Goal: Task Accomplishment & Management: Use online tool/utility

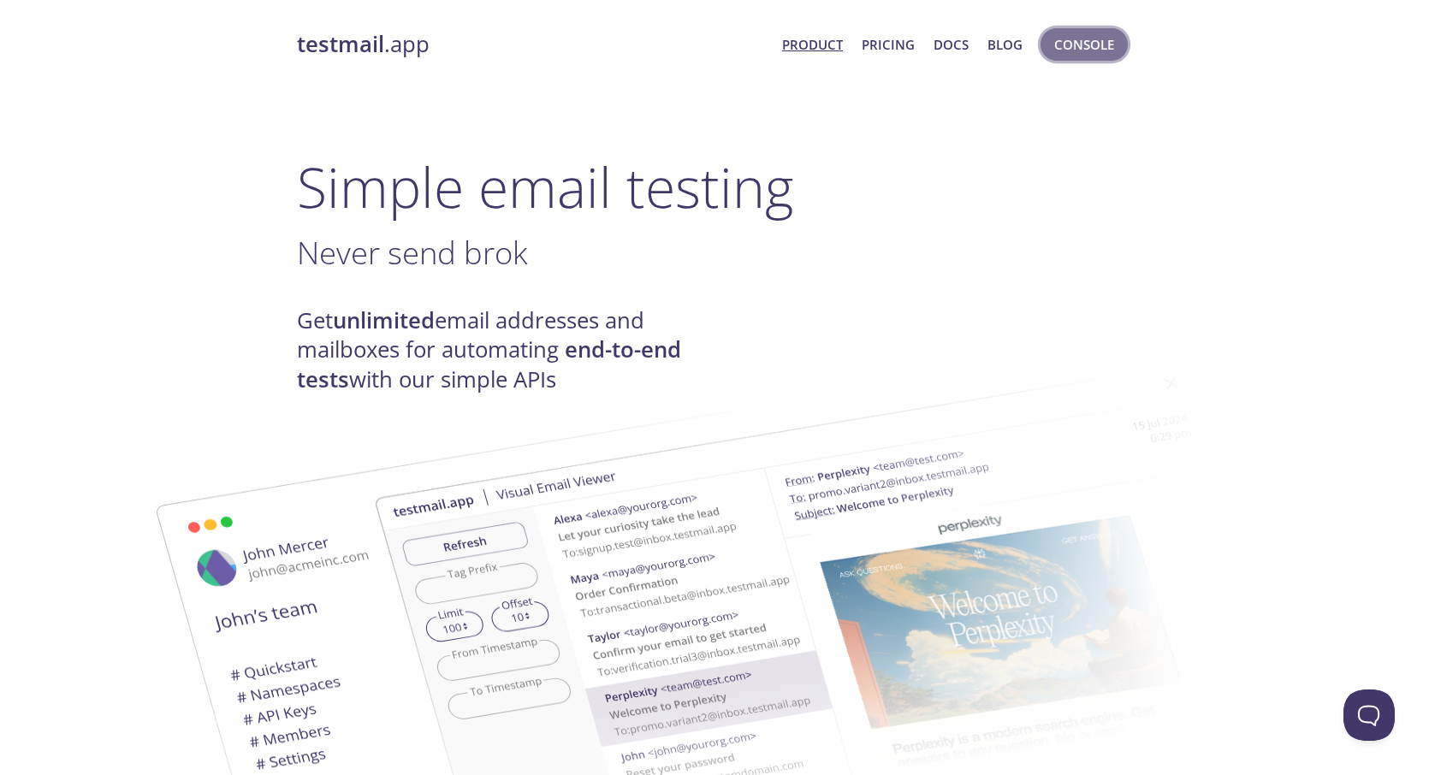
click at [1088, 50] on span "Console" at bounding box center [1085, 44] width 60 height 22
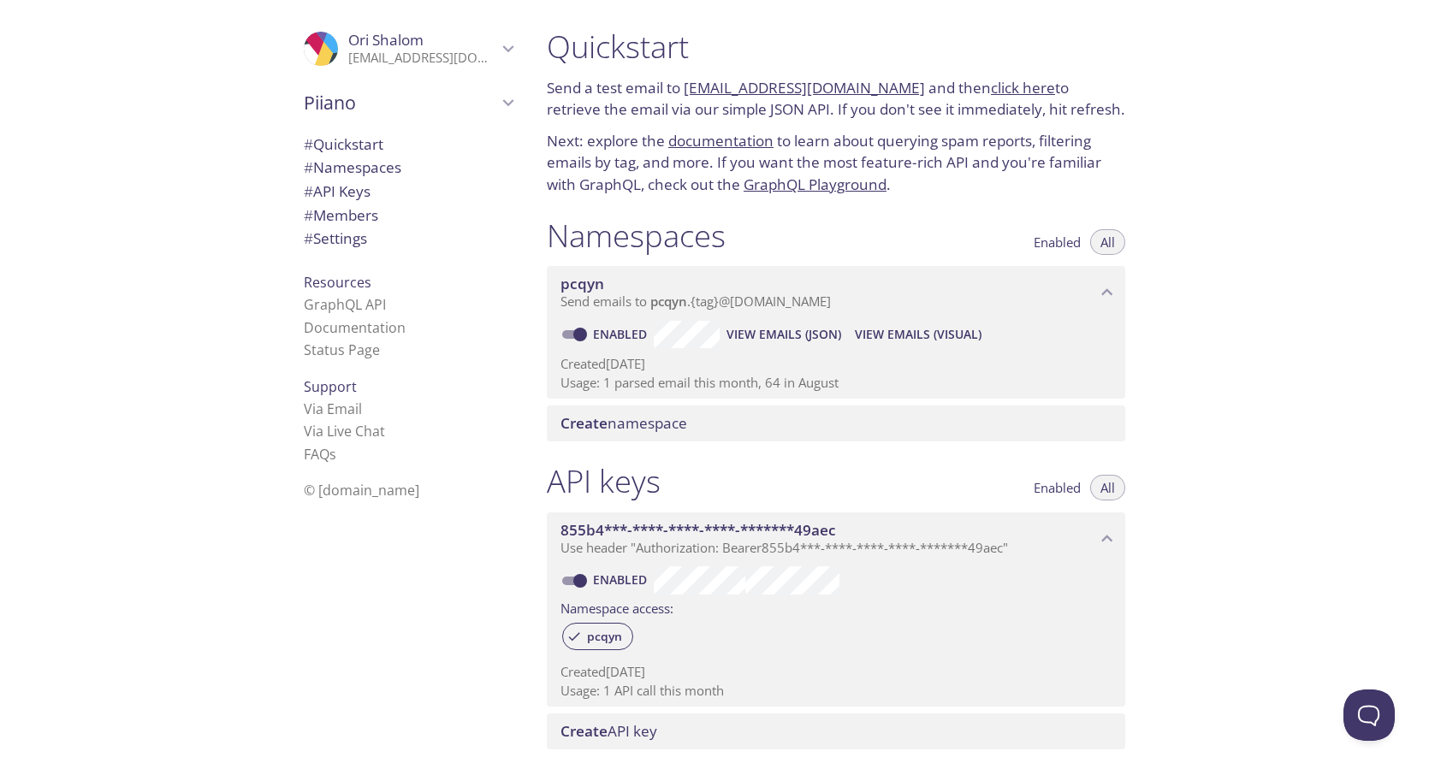
click at [364, 174] on span "# Namespaces" at bounding box center [353, 167] width 98 height 20
click at [922, 340] on span "View Emails (Visual)" at bounding box center [918, 334] width 127 height 21
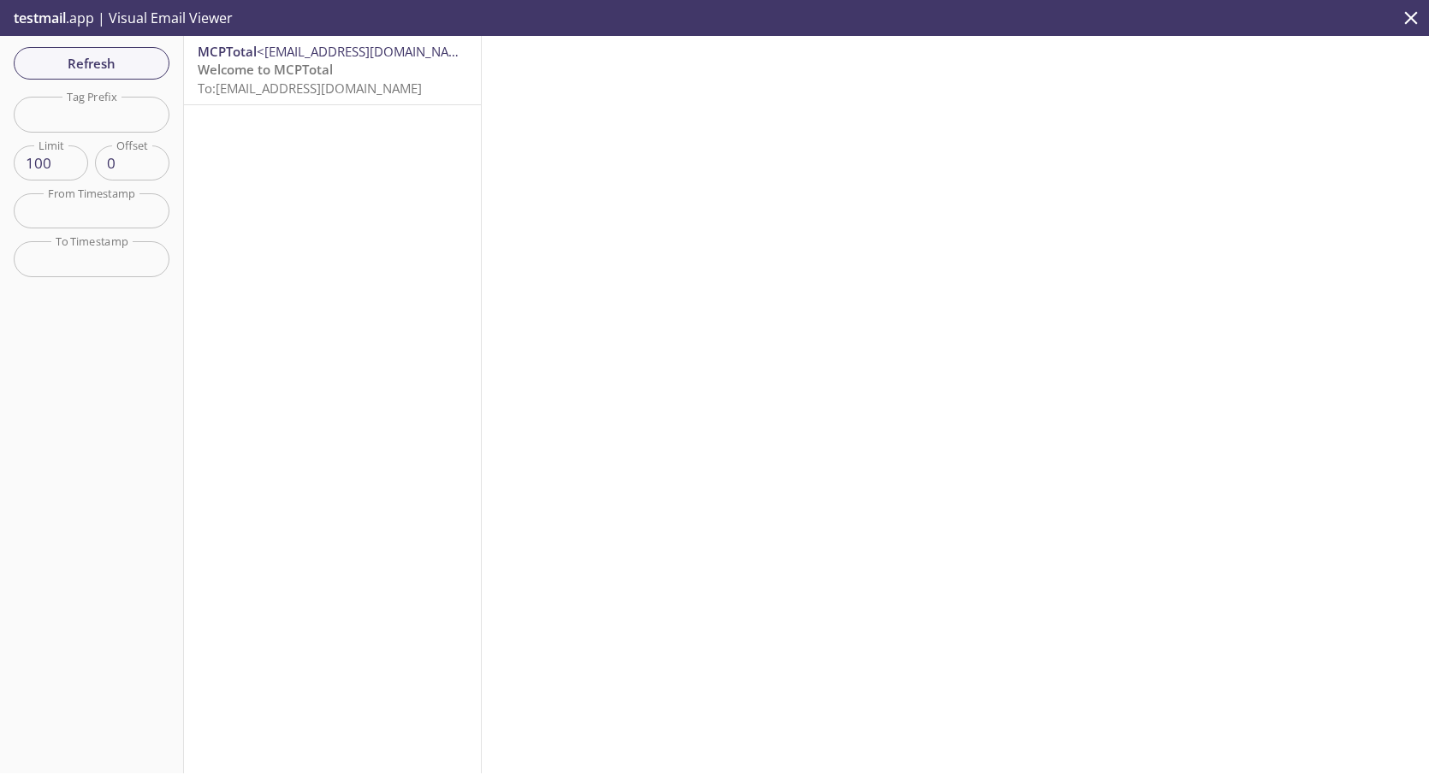
click at [364, 86] on span "To: [EMAIL_ADDRESS][DOMAIN_NAME]" at bounding box center [310, 88] width 224 height 17
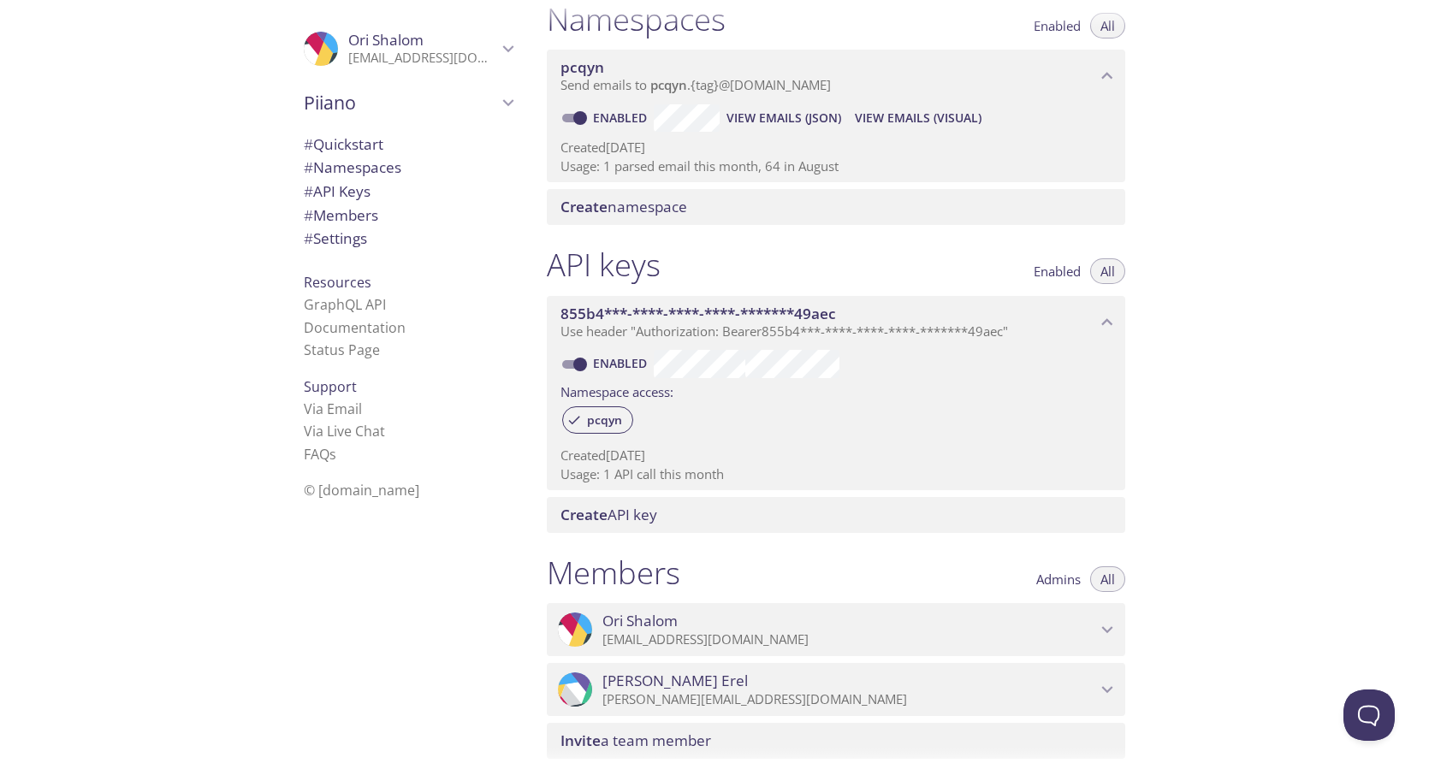
scroll to position [196, 0]
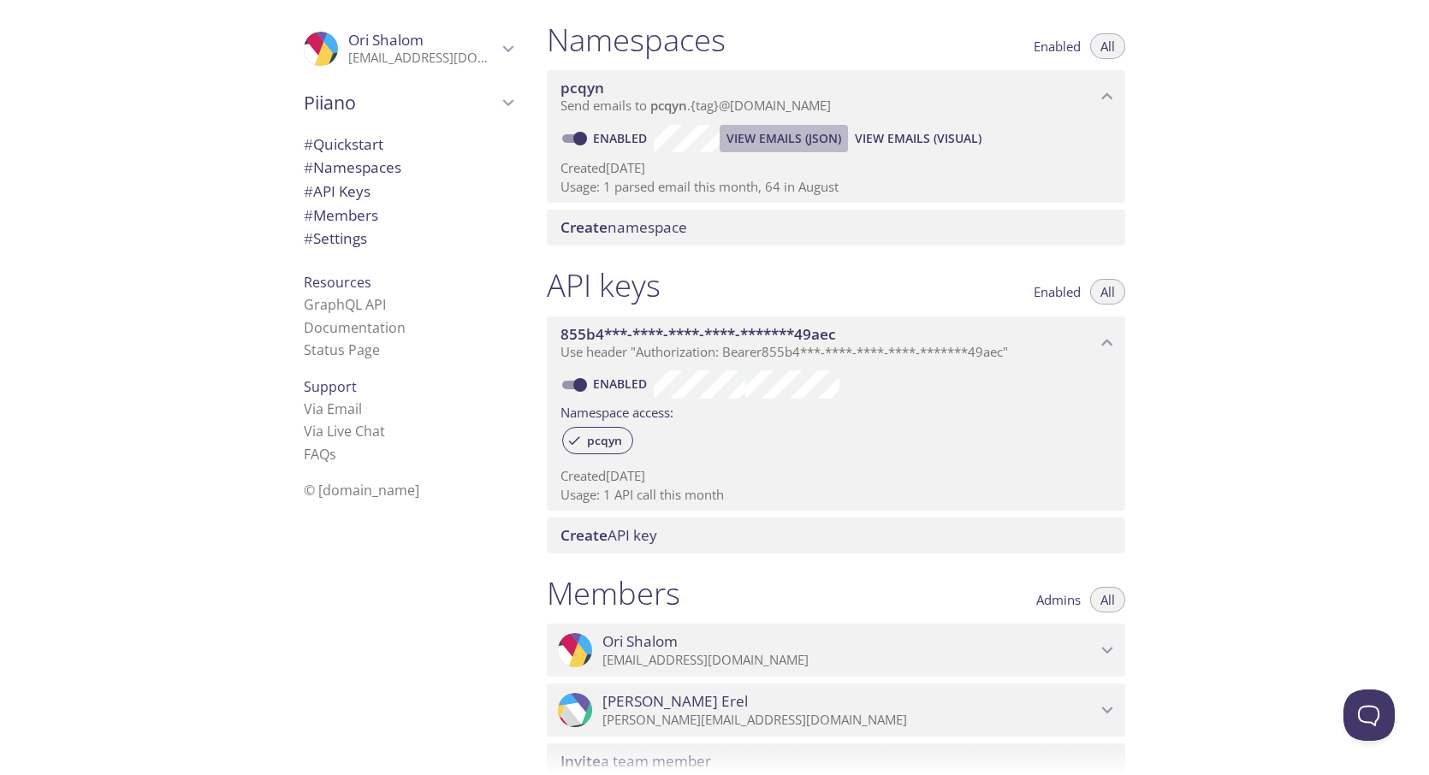
click at [787, 142] on span "View Emails (JSON)" at bounding box center [784, 138] width 115 height 21
